Goal: Task Accomplishment & Management: Manage account settings

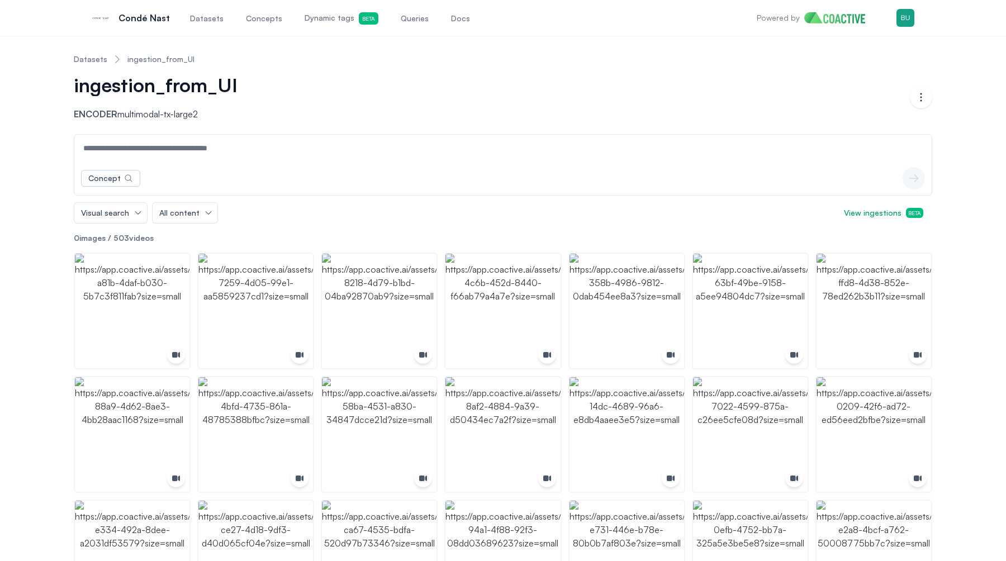
click at [94, 58] on link "Datasets" at bounding box center [91, 59] width 34 height 11
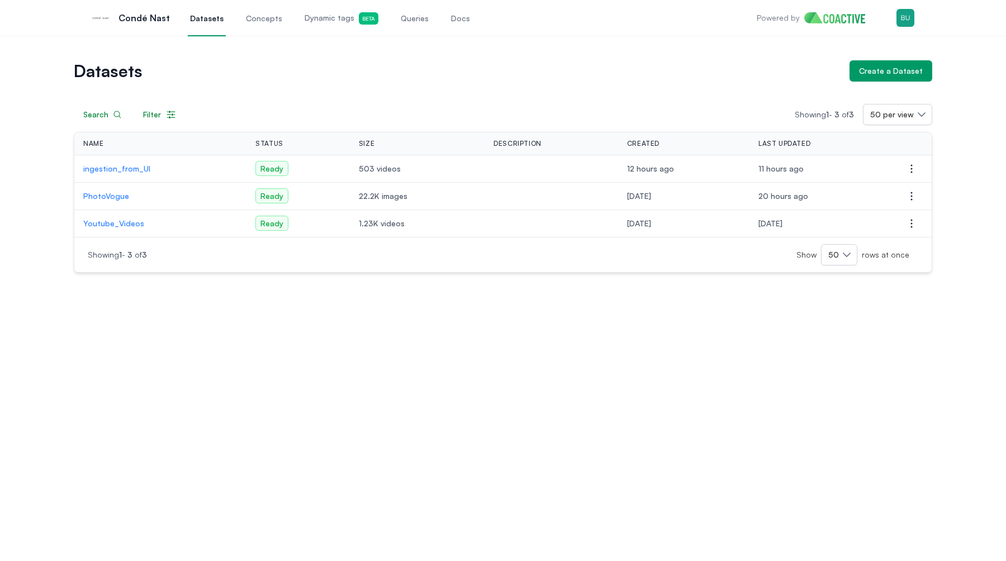
click at [116, 162] on td "ingestion_from_UI" at bounding box center [160, 168] width 172 height 27
click at [117, 168] on p "ingestion_from_UI" at bounding box center [160, 168] width 154 height 11
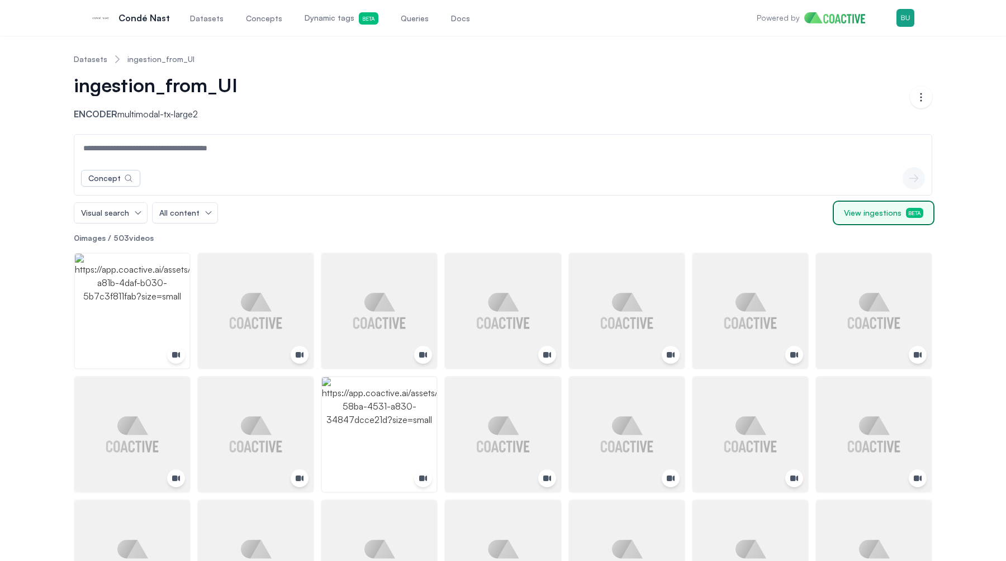
click at [902, 212] on span "View ingestions Beta" at bounding box center [883, 212] width 79 height 11
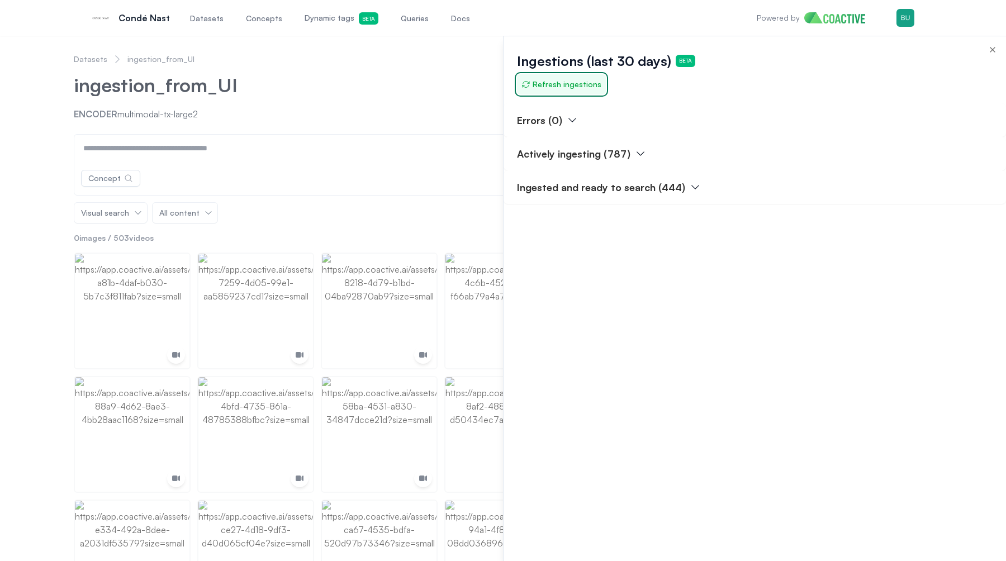
click at [579, 87] on span "Refresh ingestions" at bounding box center [562, 84] width 80 height 11
click at [422, 100] on div at bounding box center [503, 298] width 1006 height 525
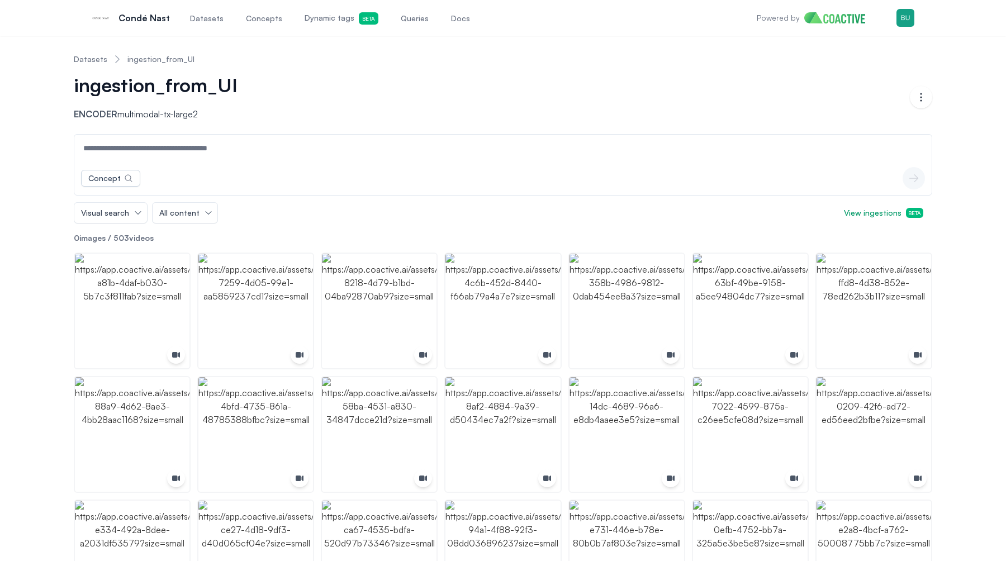
click at [89, 67] on ol "Datasets ingestion_from_UI" at bounding box center [134, 59] width 121 height 29
click at [90, 60] on link "Datasets" at bounding box center [91, 59] width 34 height 11
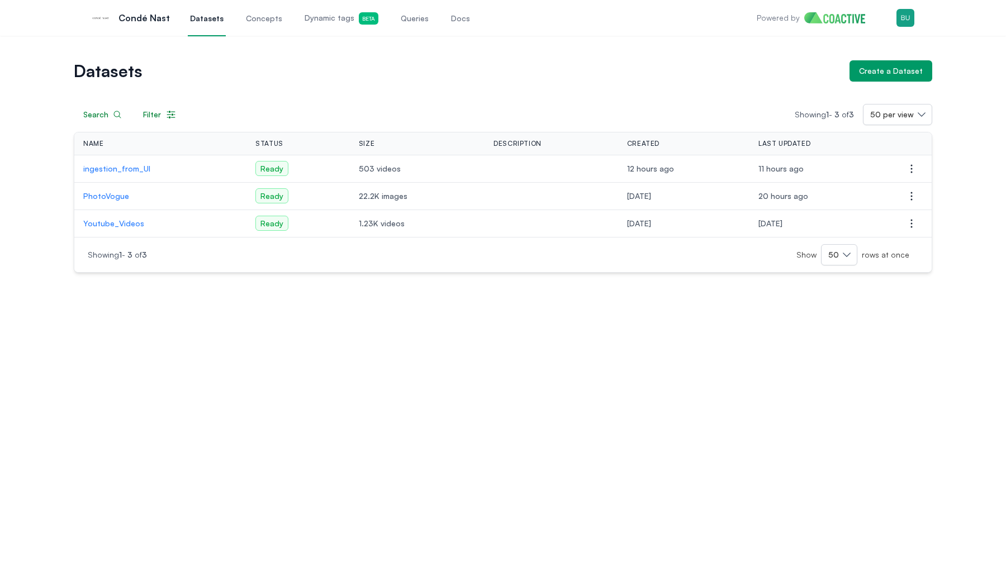
click at [924, 168] on td "Open options" at bounding box center [912, 168] width 40 height 27
click at [910, 168] on icon "button" at bounding box center [911, 168] width 13 height 13
click at [837, 211] on span "Delete dataset" at bounding box center [829, 211] width 55 height 11
click at [517, 363] on div "Datasets Create a Dataset Search Filter Showing 1 - 3 of 3 50 per view Name Sta…" at bounding box center [503, 298] width 1006 height 525
click at [291, 299] on div "Datasets Create a Dataset Search Filter Showing 1 - 3 of 3 50 per view Name Sta…" at bounding box center [503, 298] width 1006 height 525
